Goal: Check status: Check status

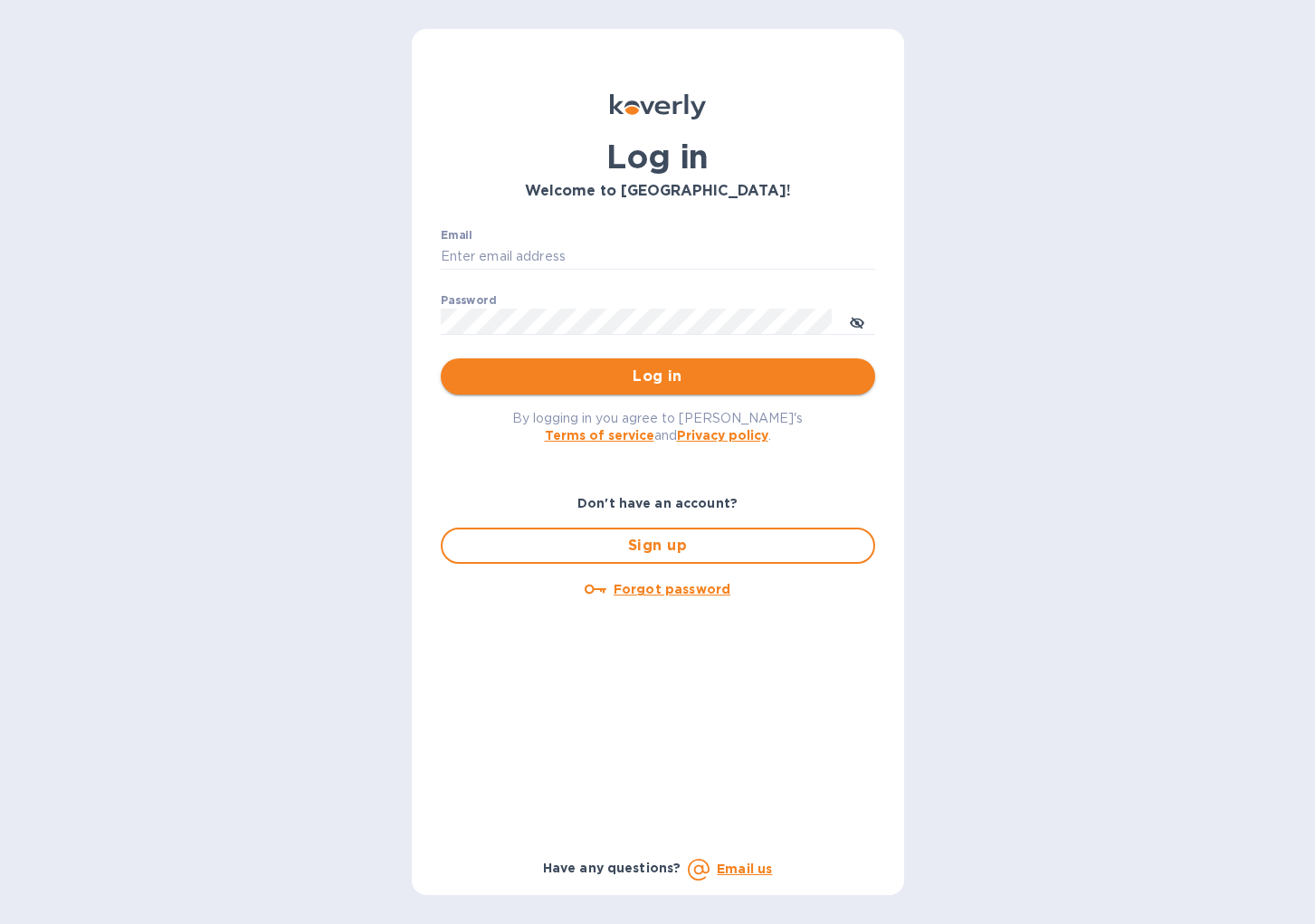
type input "cinziac@rssiusa.com"
click at [712, 381] on span "Log in" at bounding box center [658, 377] width 406 height 22
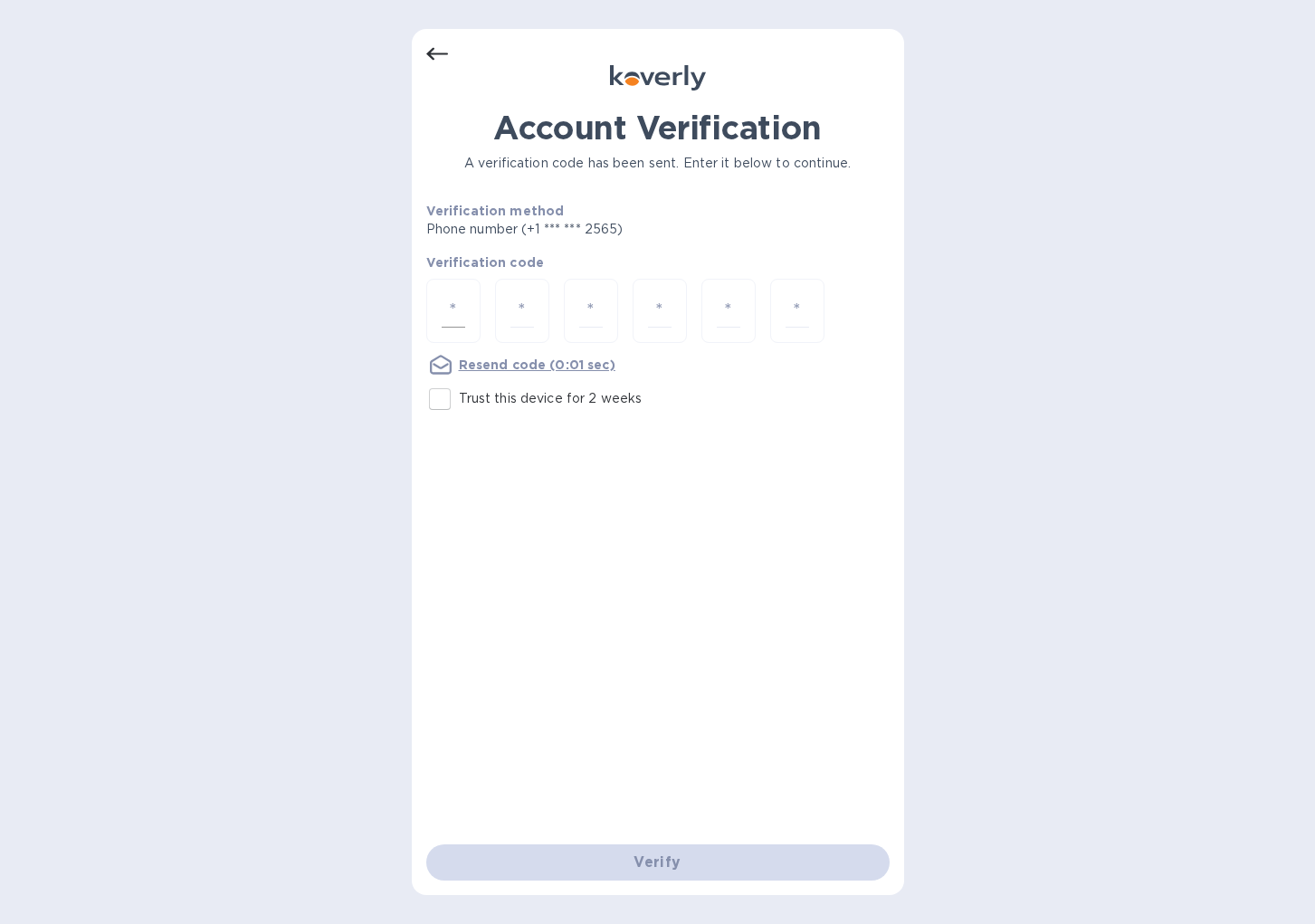
click at [463, 301] on input "number" at bounding box center [454, 310] width 24 height 33
type input "2"
type input "4"
type input "5"
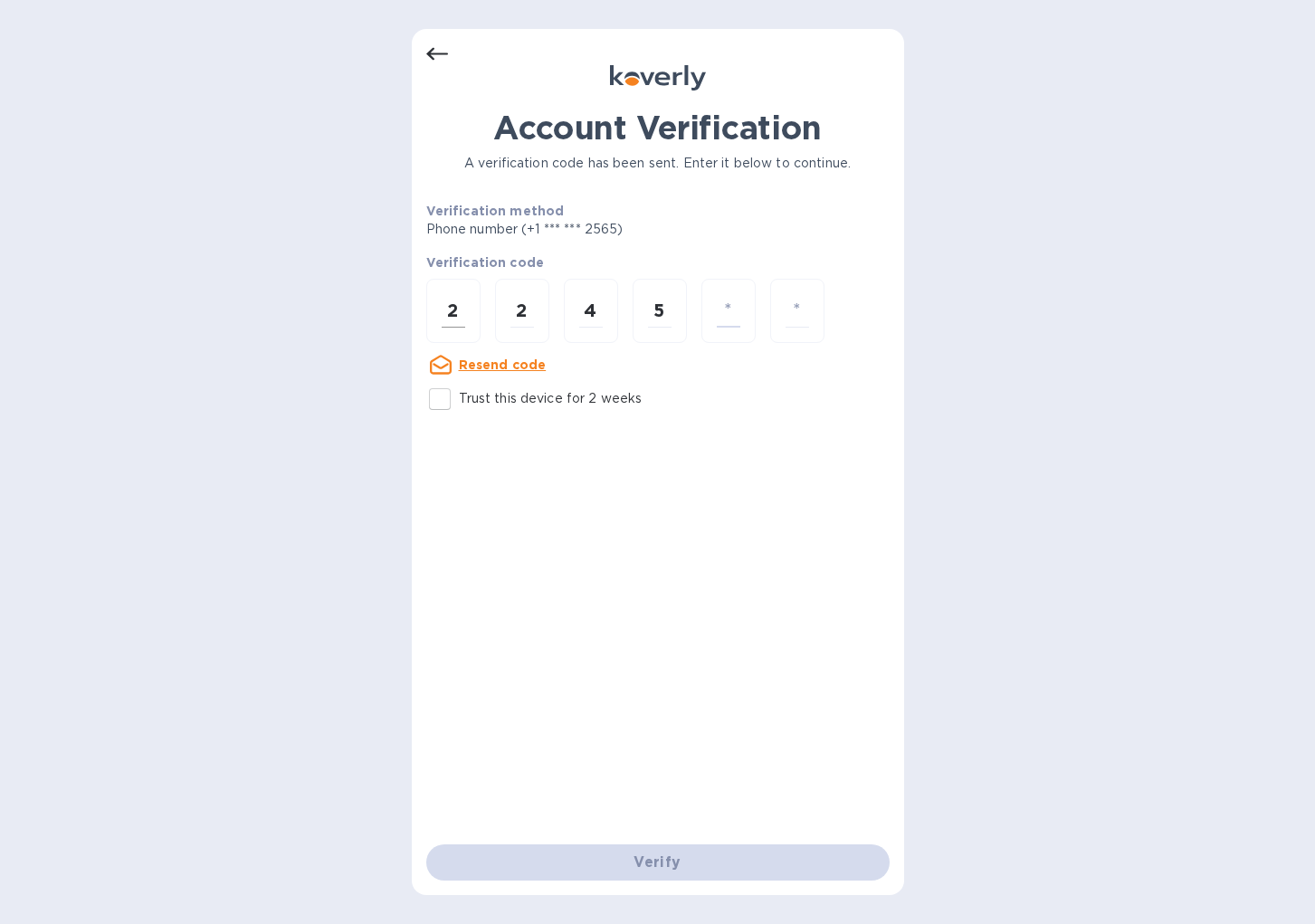
type input "2"
type input "9"
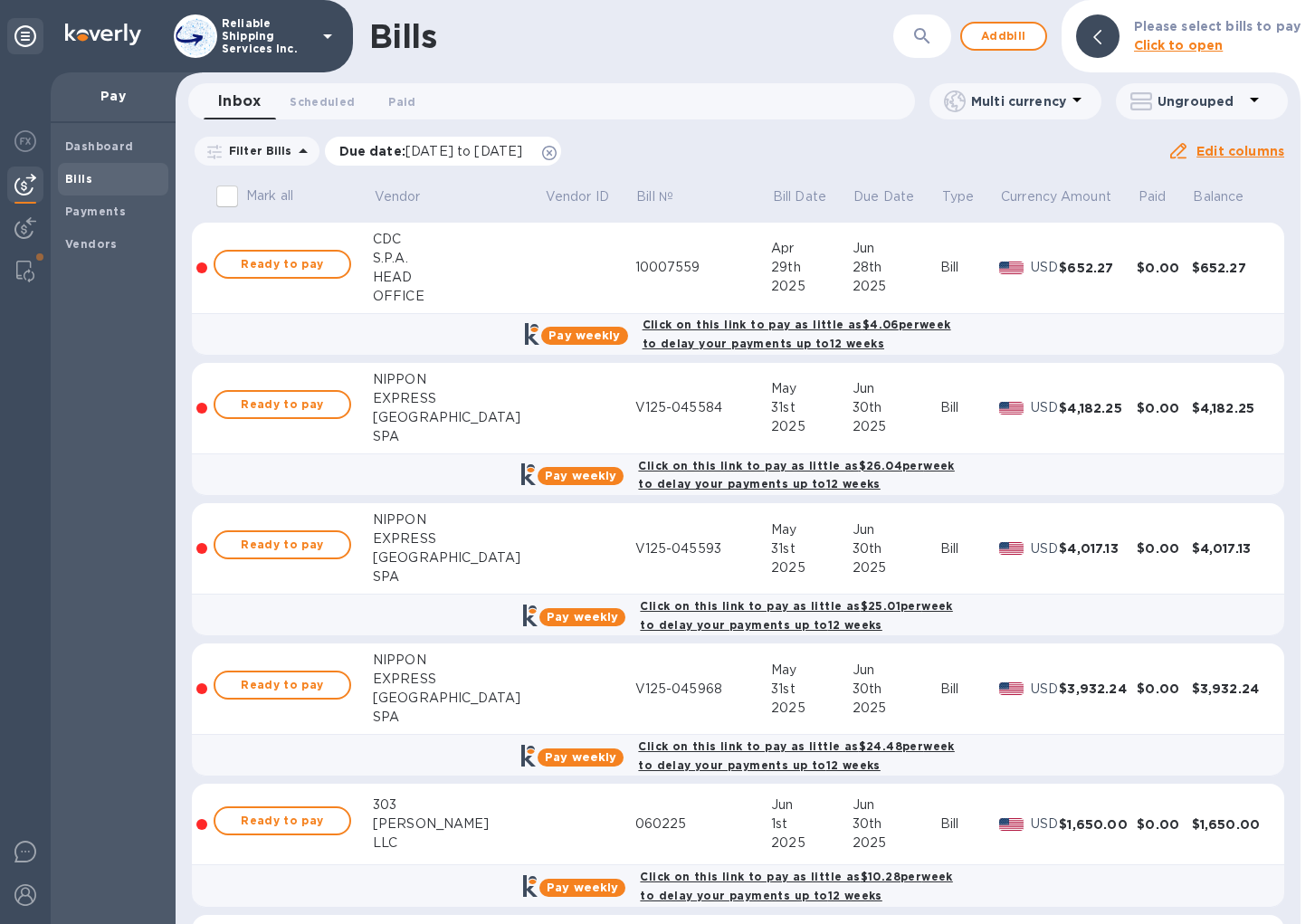
click at [557, 153] on icon at bounding box center [549, 153] width 14 height 14
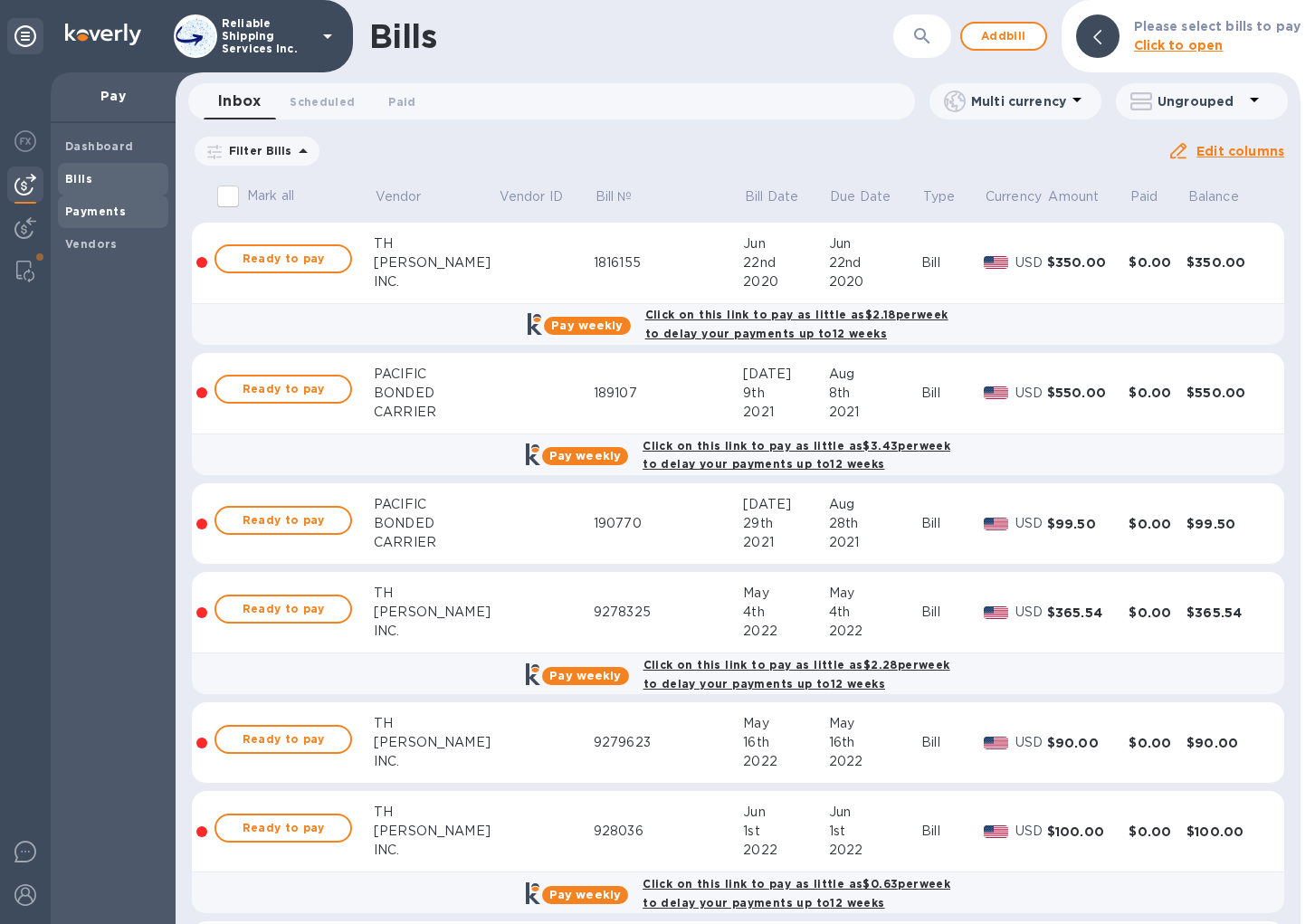
click at [65, 213] on b "Payments" at bounding box center [95, 212] width 61 height 14
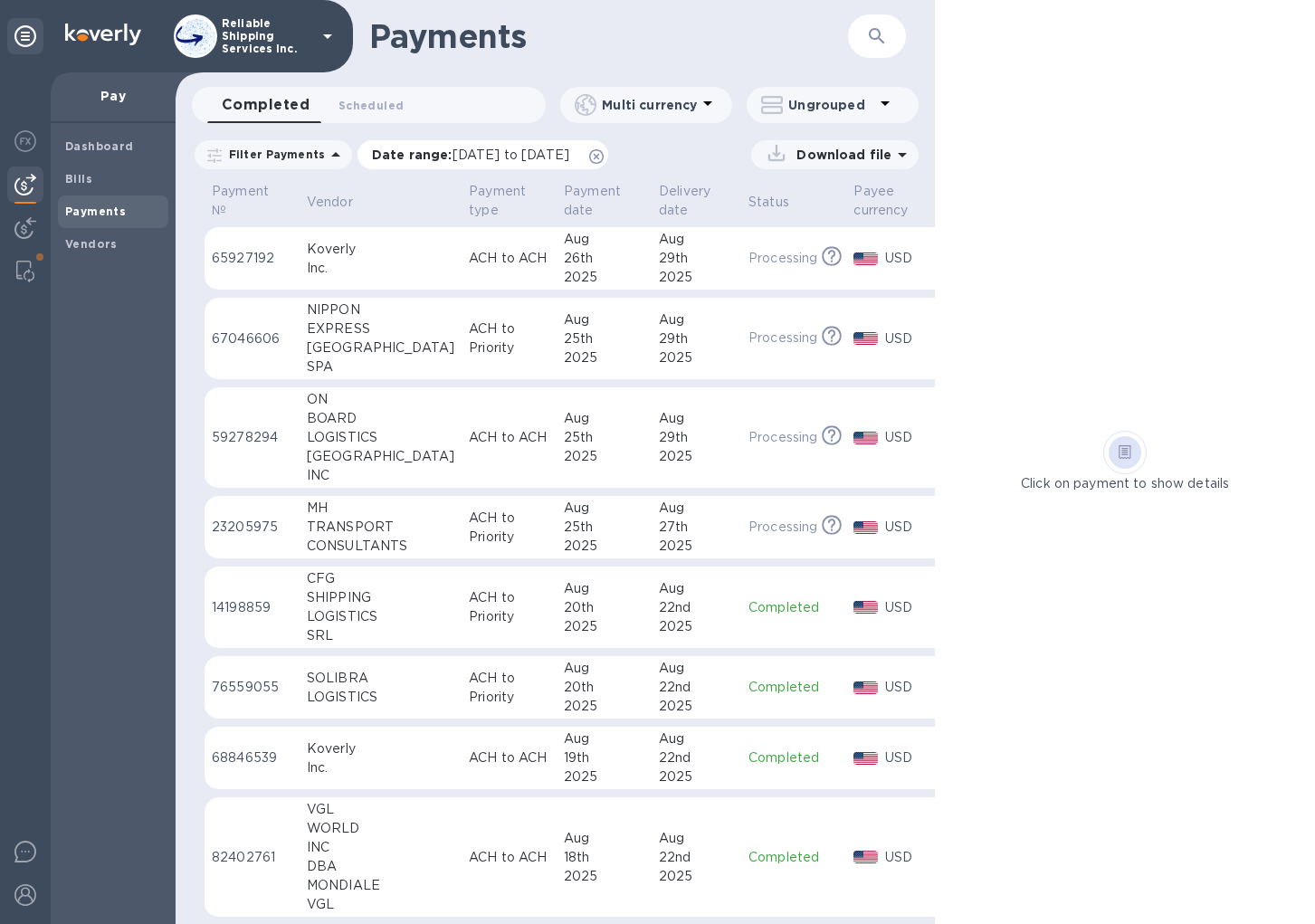
click at [604, 152] on icon at bounding box center [596, 156] width 14 height 14
click at [388, 447] on div "[GEOGRAPHIC_DATA]" at bounding box center [381, 456] width 148 height 19
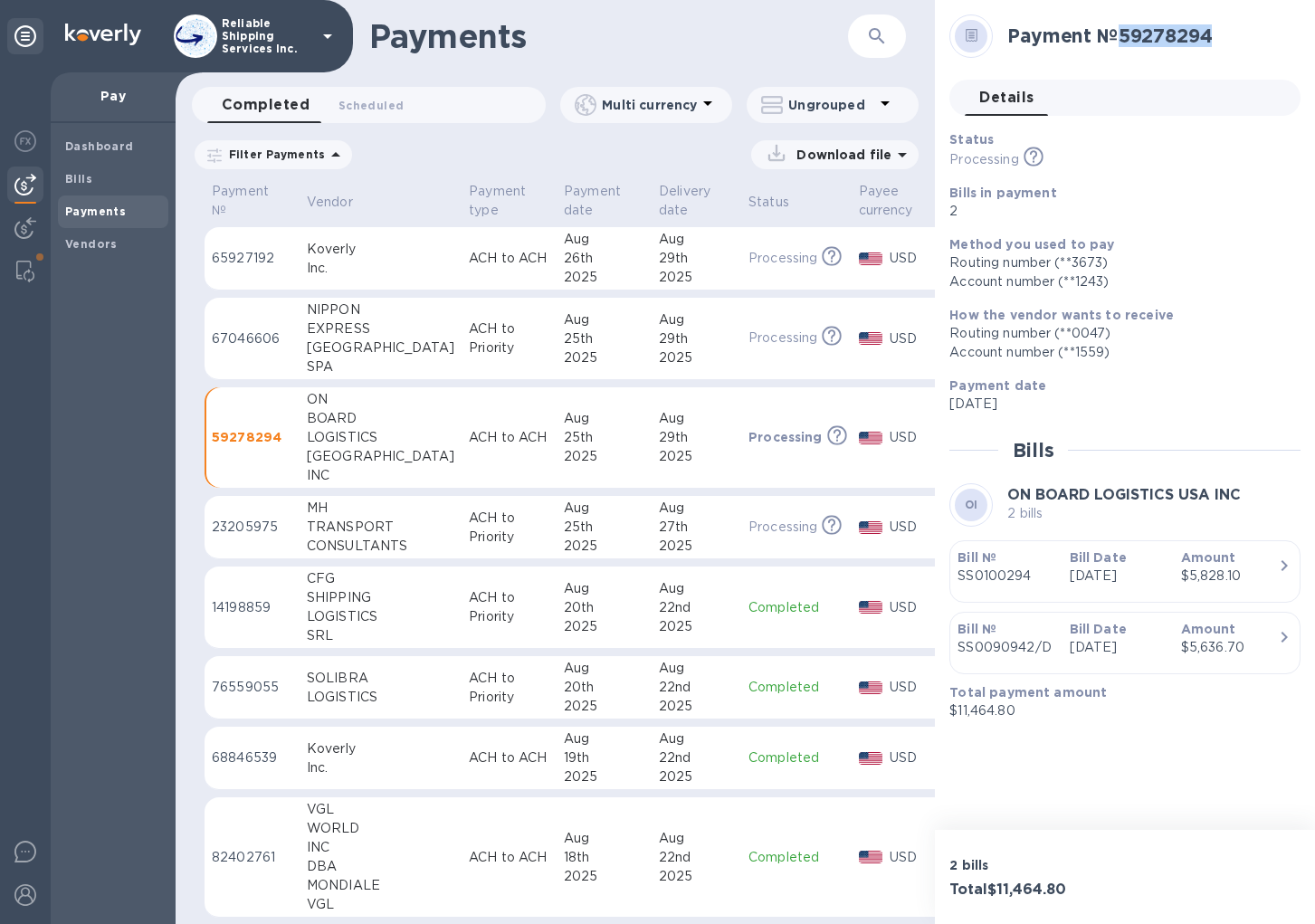
drag, startPoint x: 1220, startPoint y: 33, endPoint x: 1121, endPoint y: 35, distance: 99.6
click at [1121, 35] on h2 "Payment № 59278294" at bounding box center [1147, 35] width 279 height 23
copy h2 "59278294"
